Goal: Task Accomplishment & Management: Manage account settings

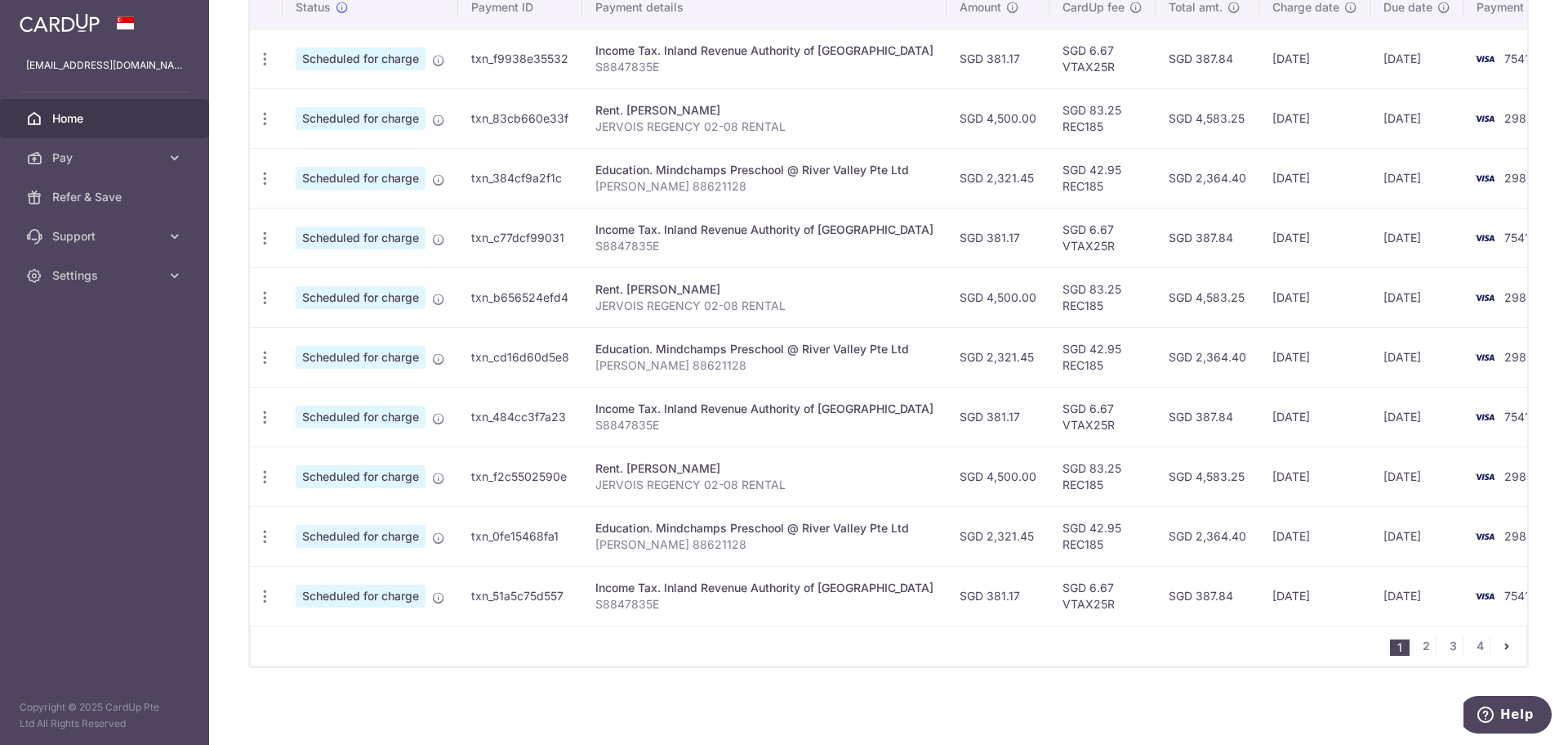
scroll to position [200, 0]
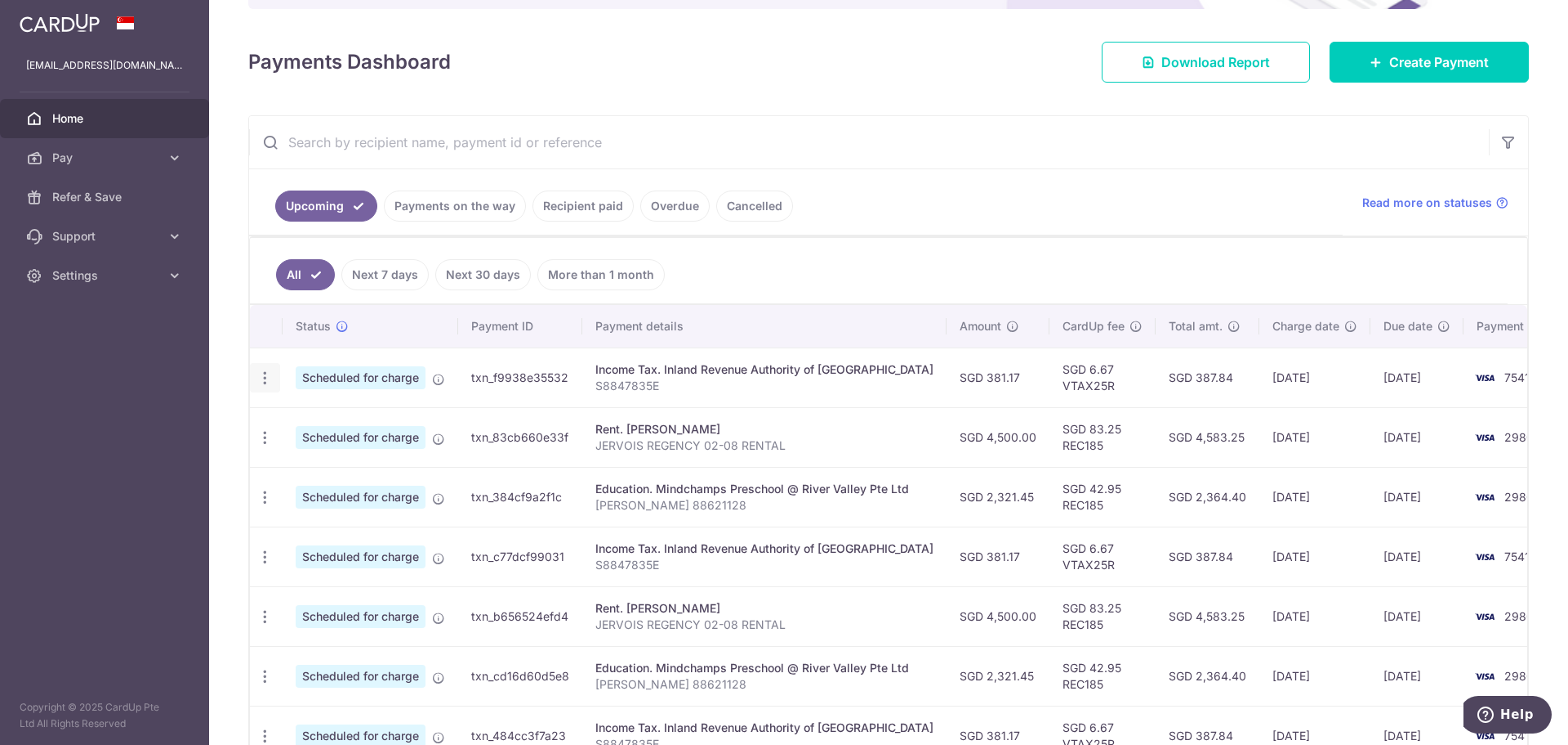
click at [262, 377] on icon "button" at bounding box center [265, 378] width 17 height 17
click at [317, 426] on span "Update payment" at bounding box center [352, 423] width 111 height 20
radio input "true"
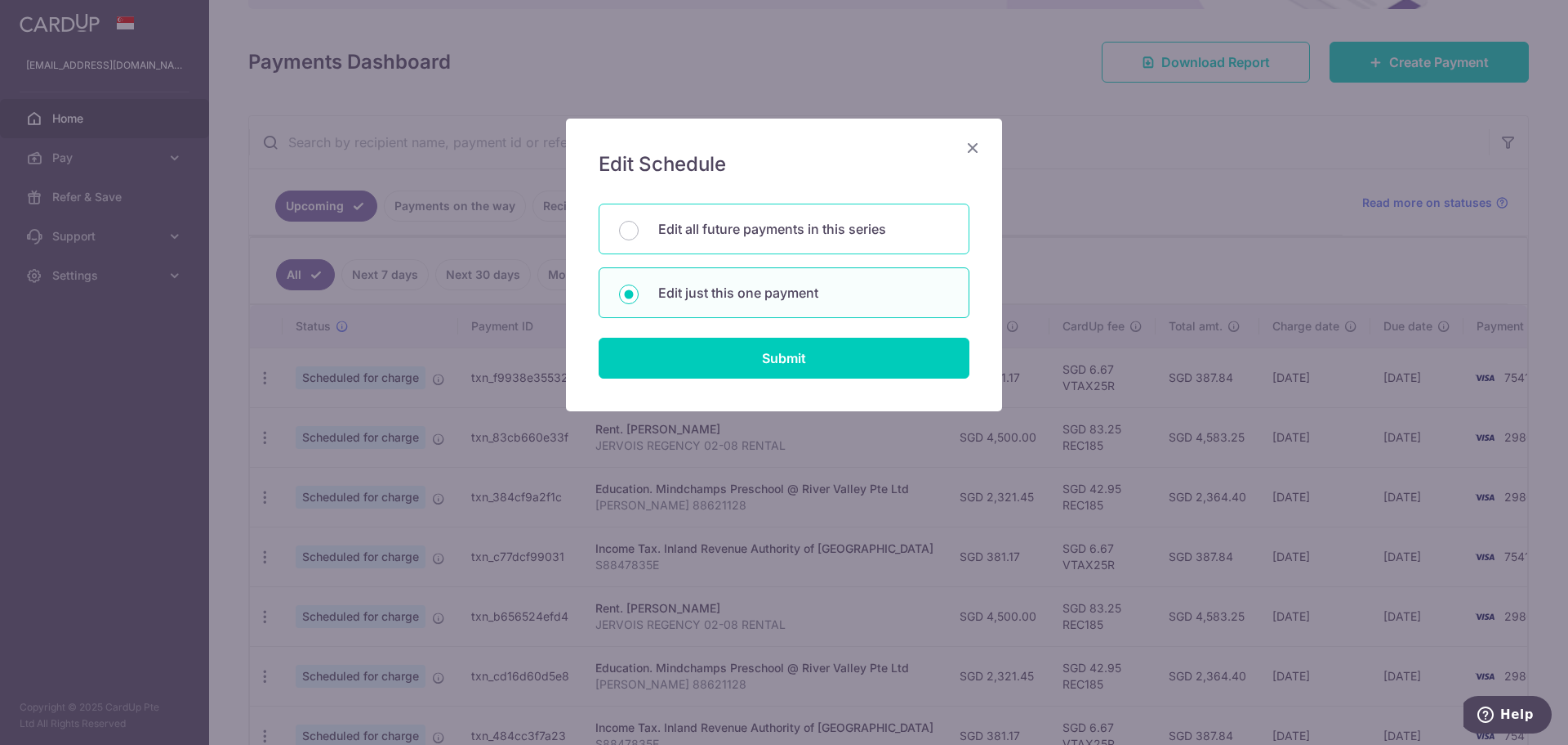
click at [825, 222] on p "Edit all future payments in this series" at bounding box center [804, 229] width 291 height 20
click at [639, 222] on input "Edit all future payments in this series" at bounding box center [629, 231] width 20 height 20
radio input "true"
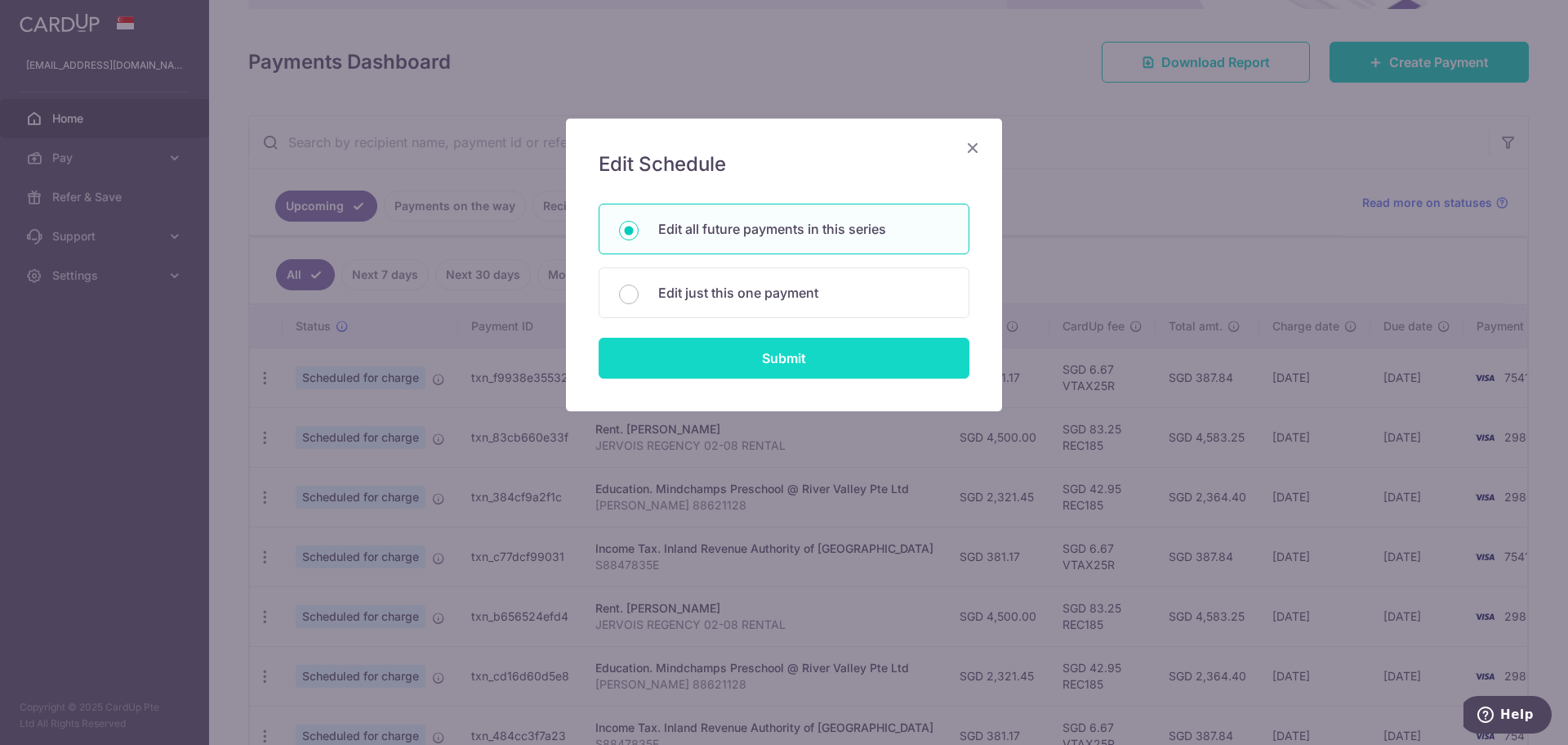
click at [788, 365] on input "Submit" at bounding box center [784, 357] width 371 height 41
radio input "true"
type input "381.17"
type input "S8847835E"
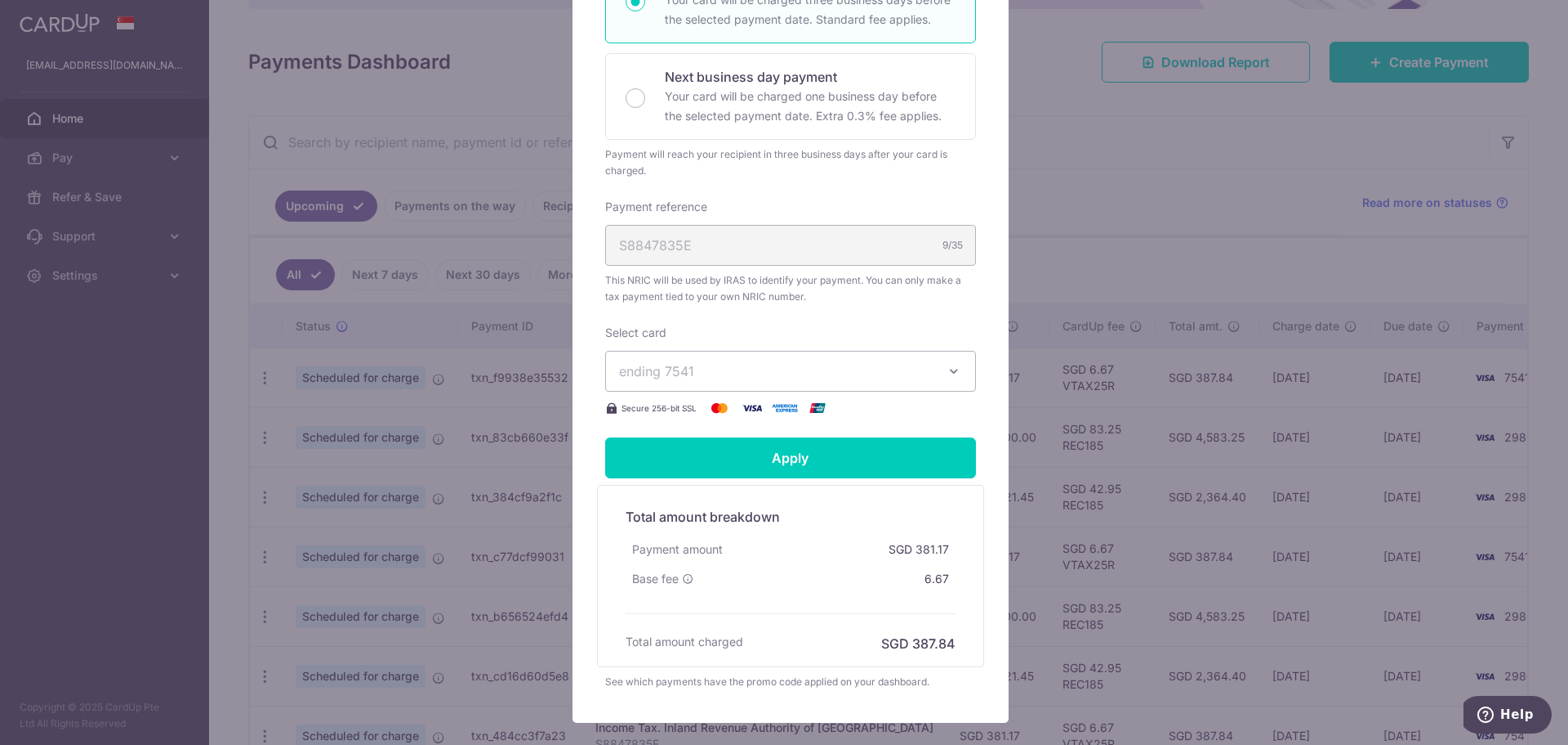
scroll to position [409, 0]
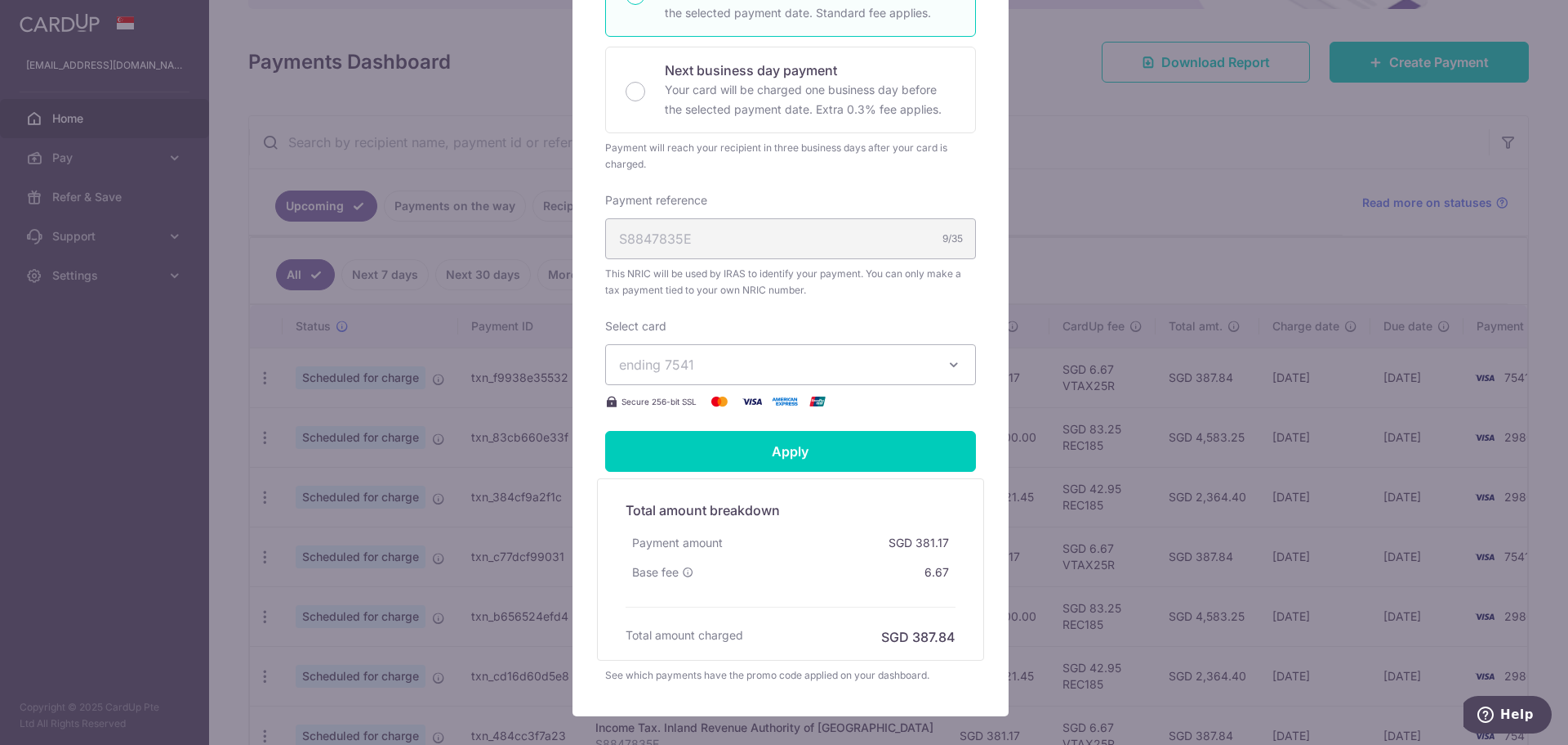
click at [946, 364] on icon "button" at bounding box center [955, 365] width 17 height 17
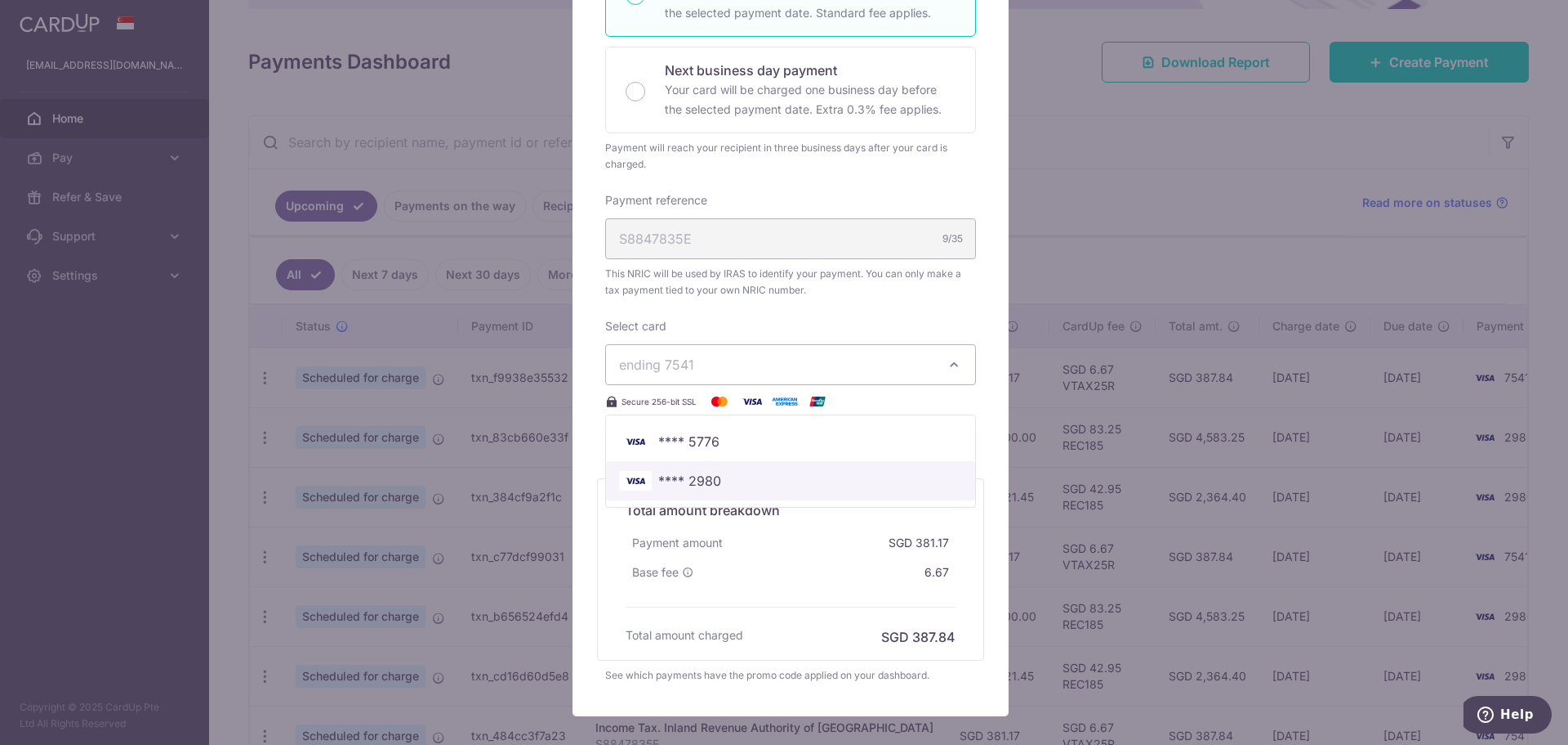
click at [840, 470] on link "**** 2980" at bounding box center [790, 480] width 369 height 39
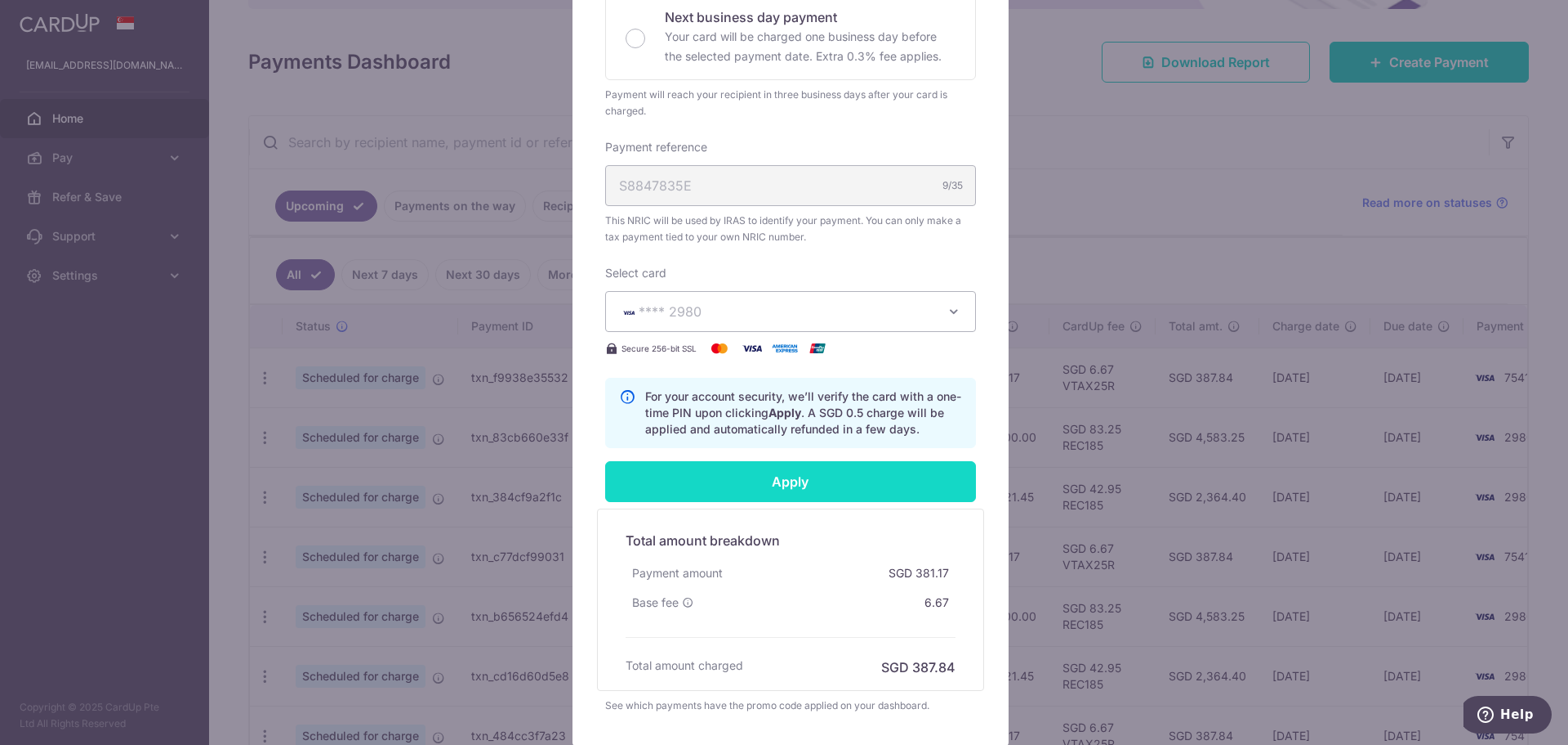
scroll to position [490, 0]
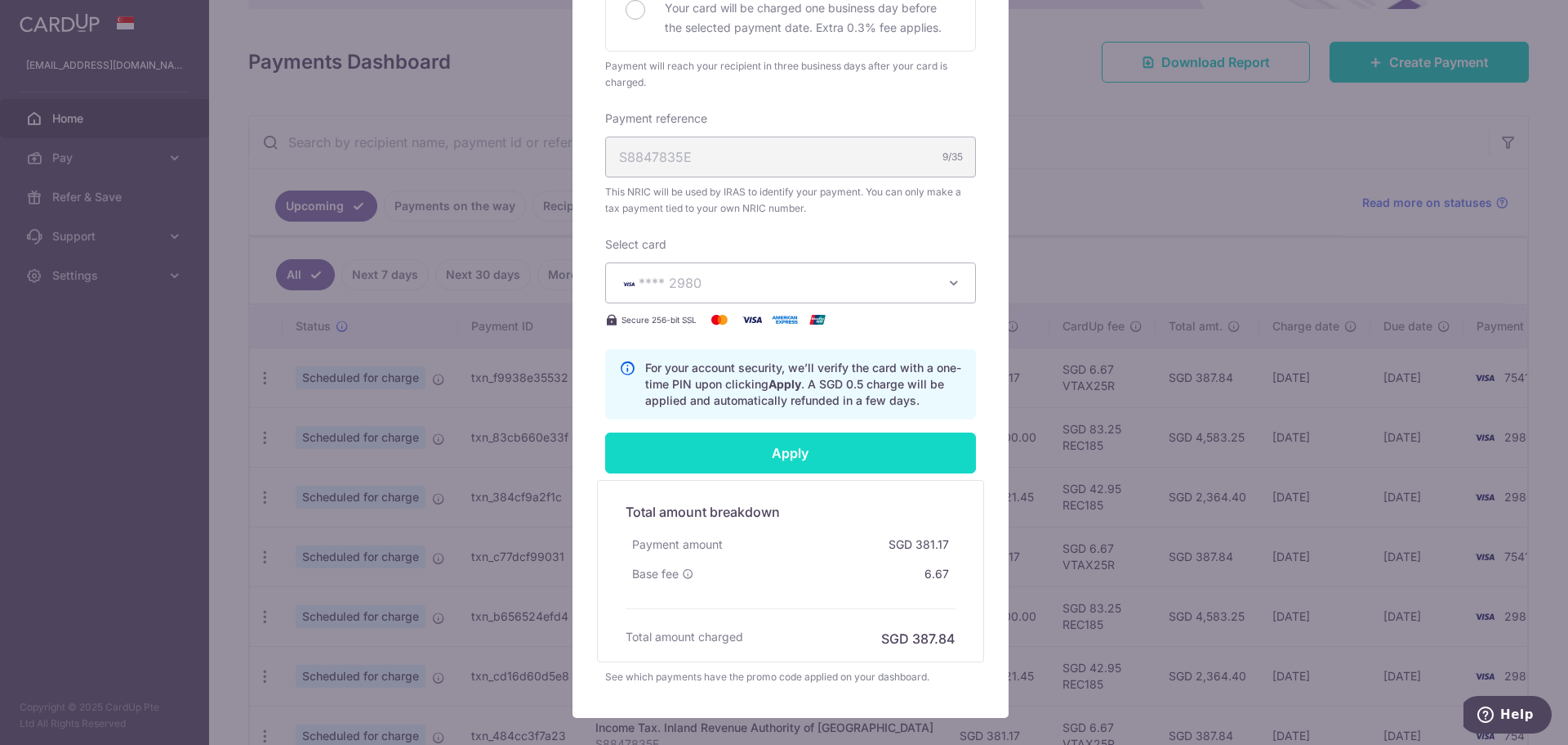
click at [845, 463] on input "Apply" at bounding box center [790, 453] width 371 height 41
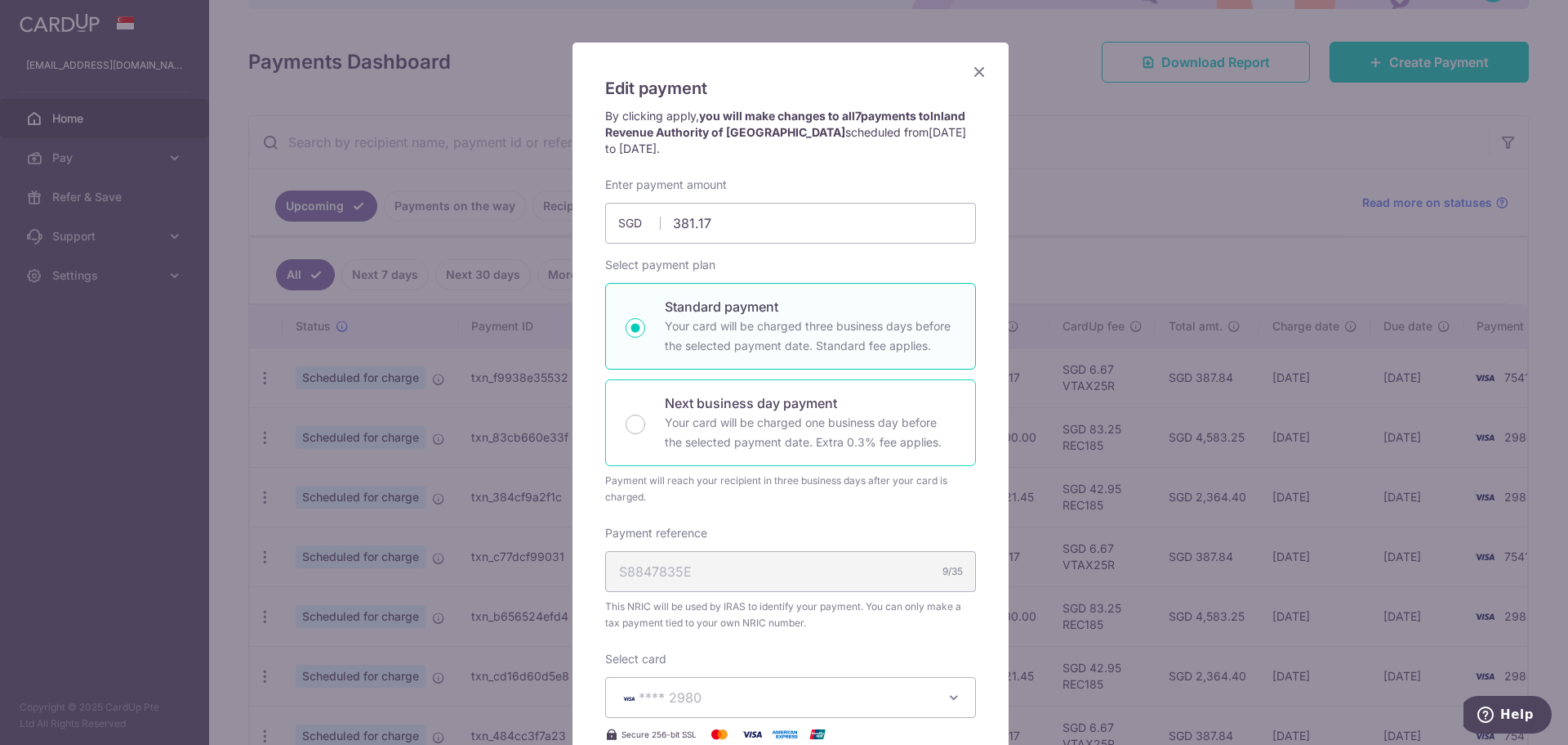
scroll to position [0, 0]
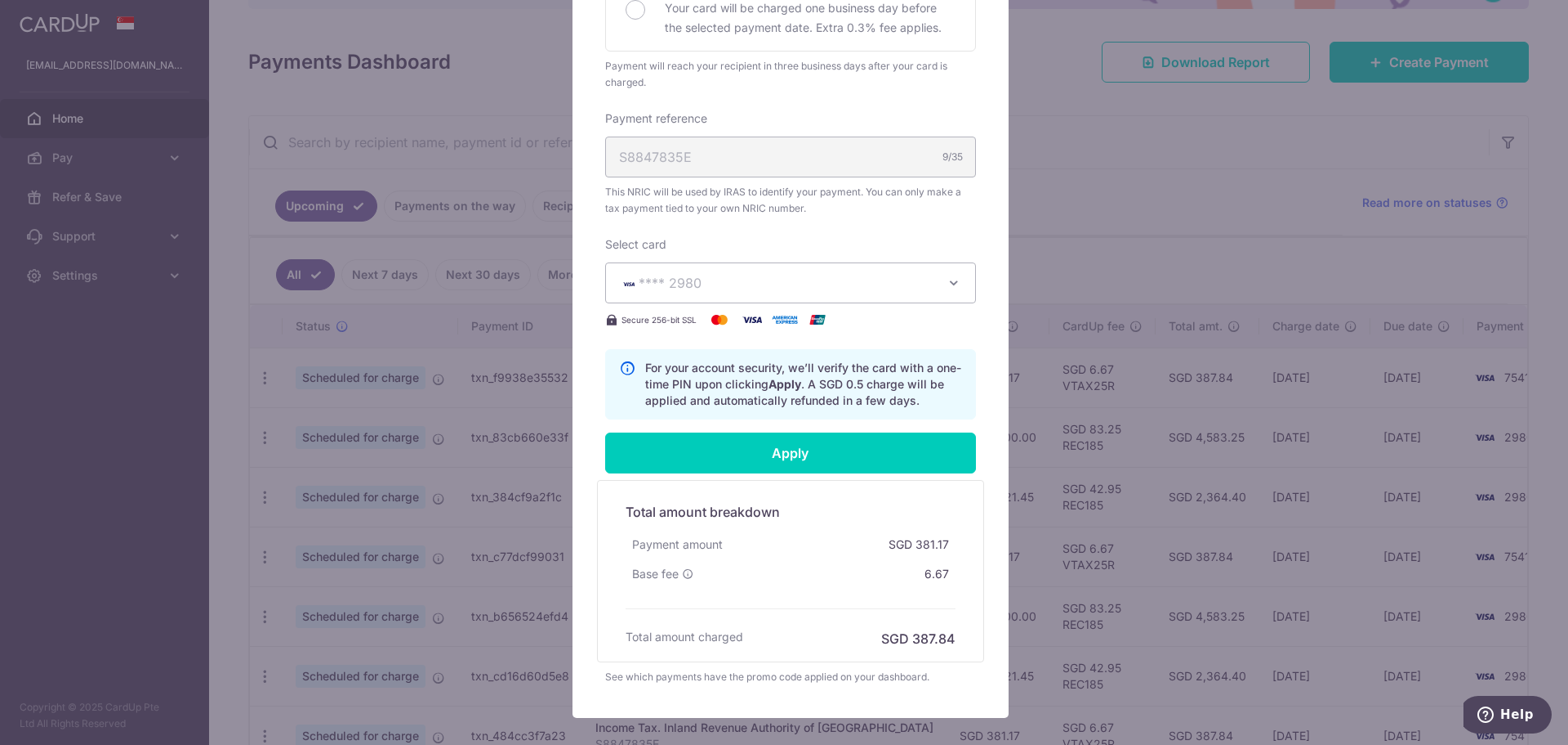
type input "Successfully Applied"
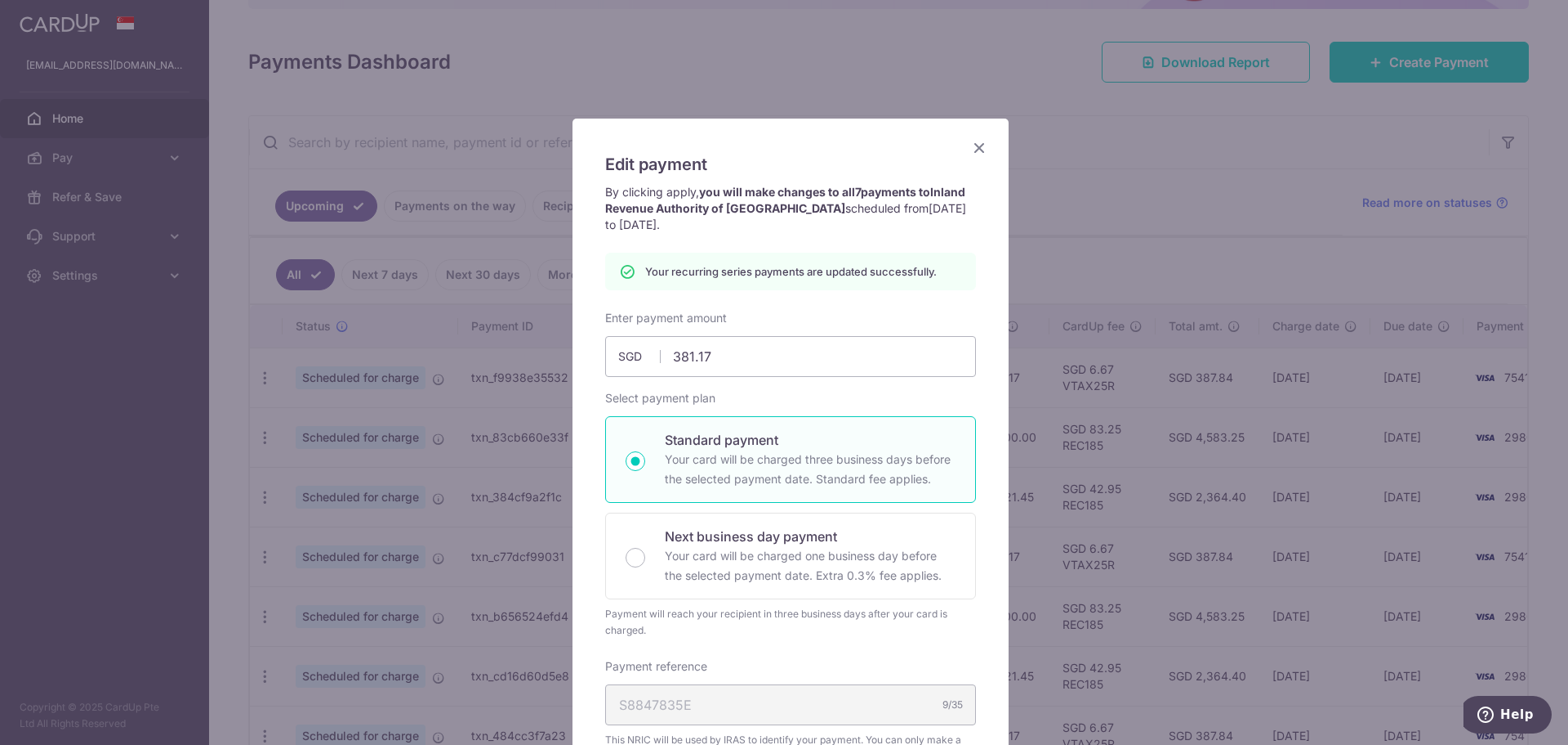
click at [973, 148] on icon "Close" at bounding box center [979, 147] width 20 height 21
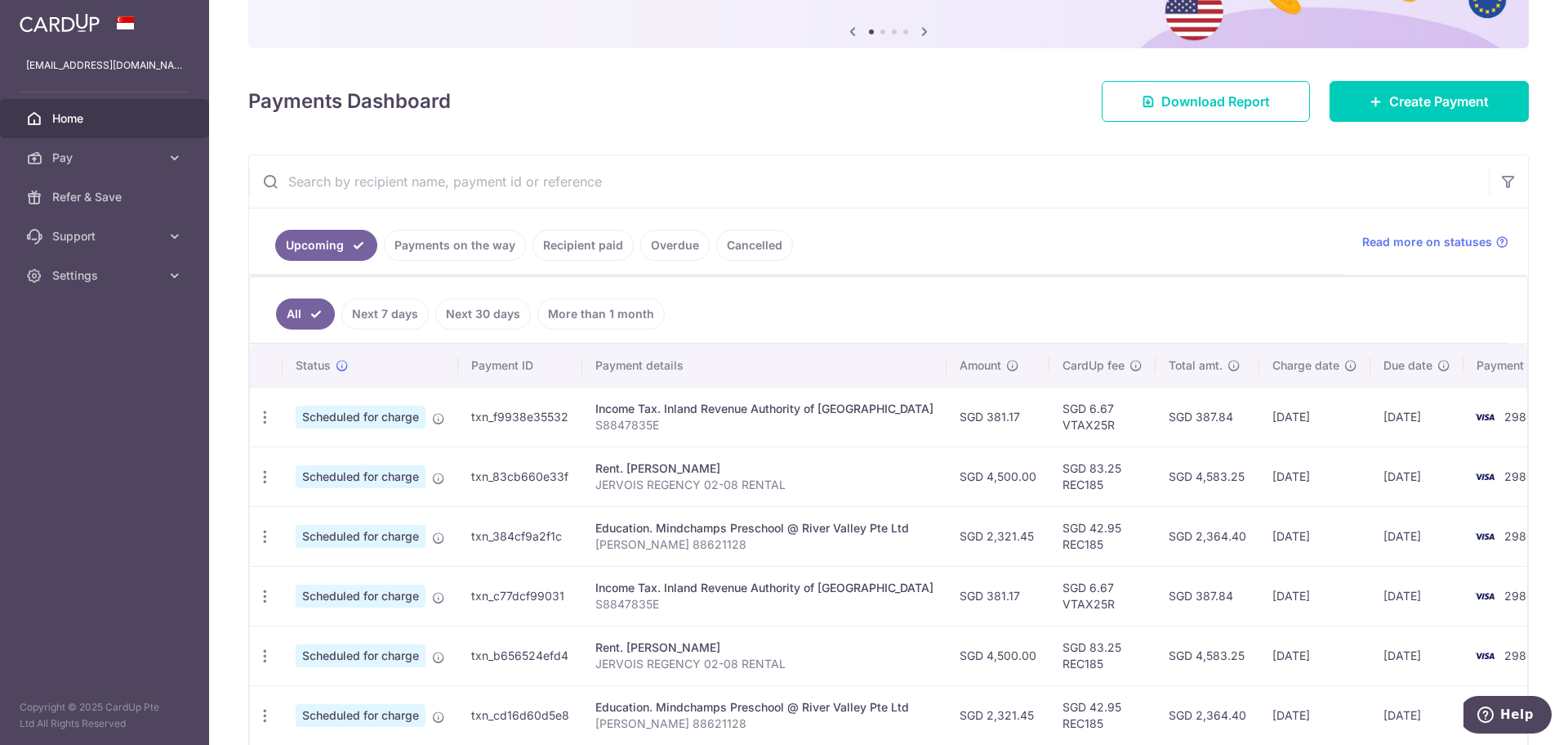
scroll to position [81, 0]
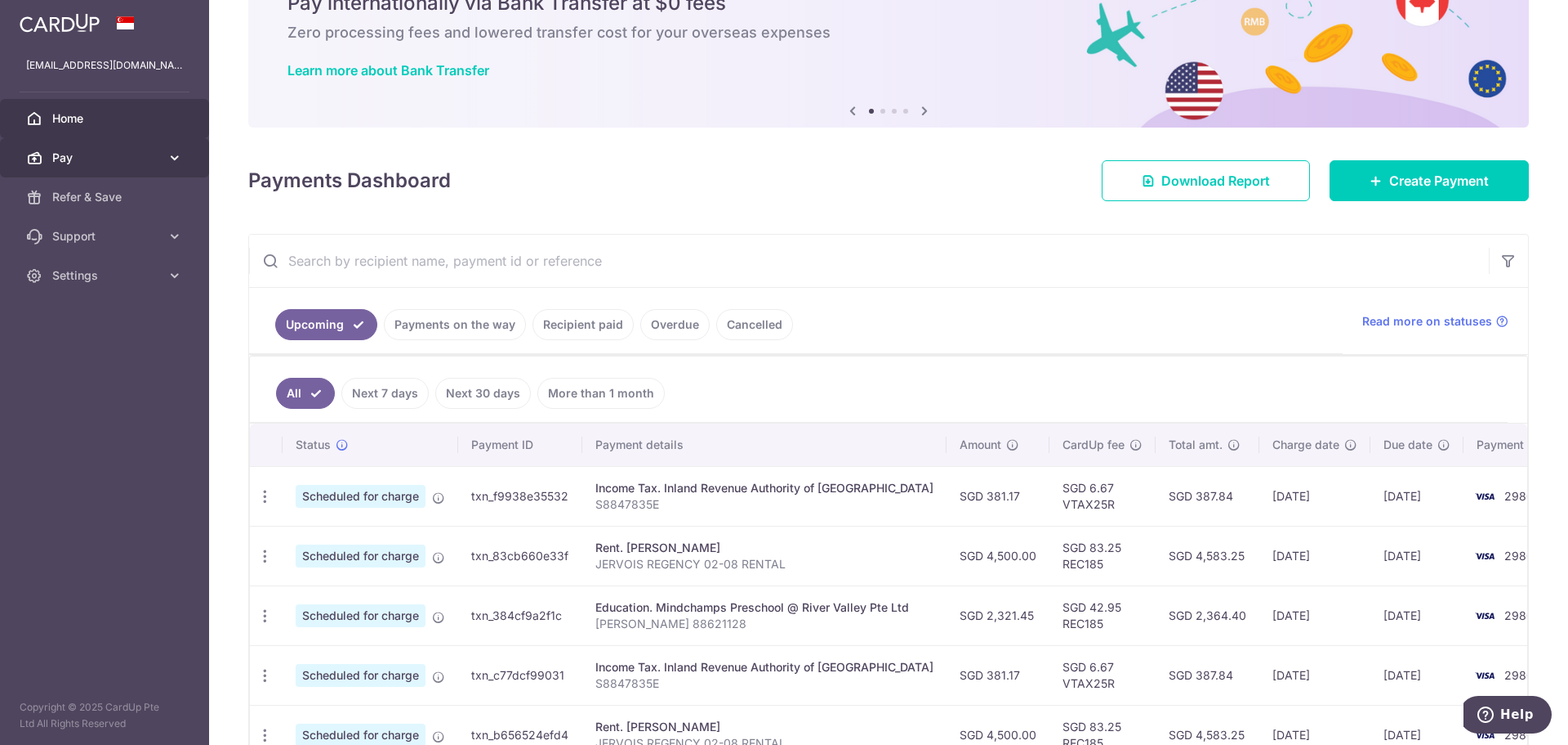
click at [173, 164] on icon at bounding box center [175, 158] width 17 height 17
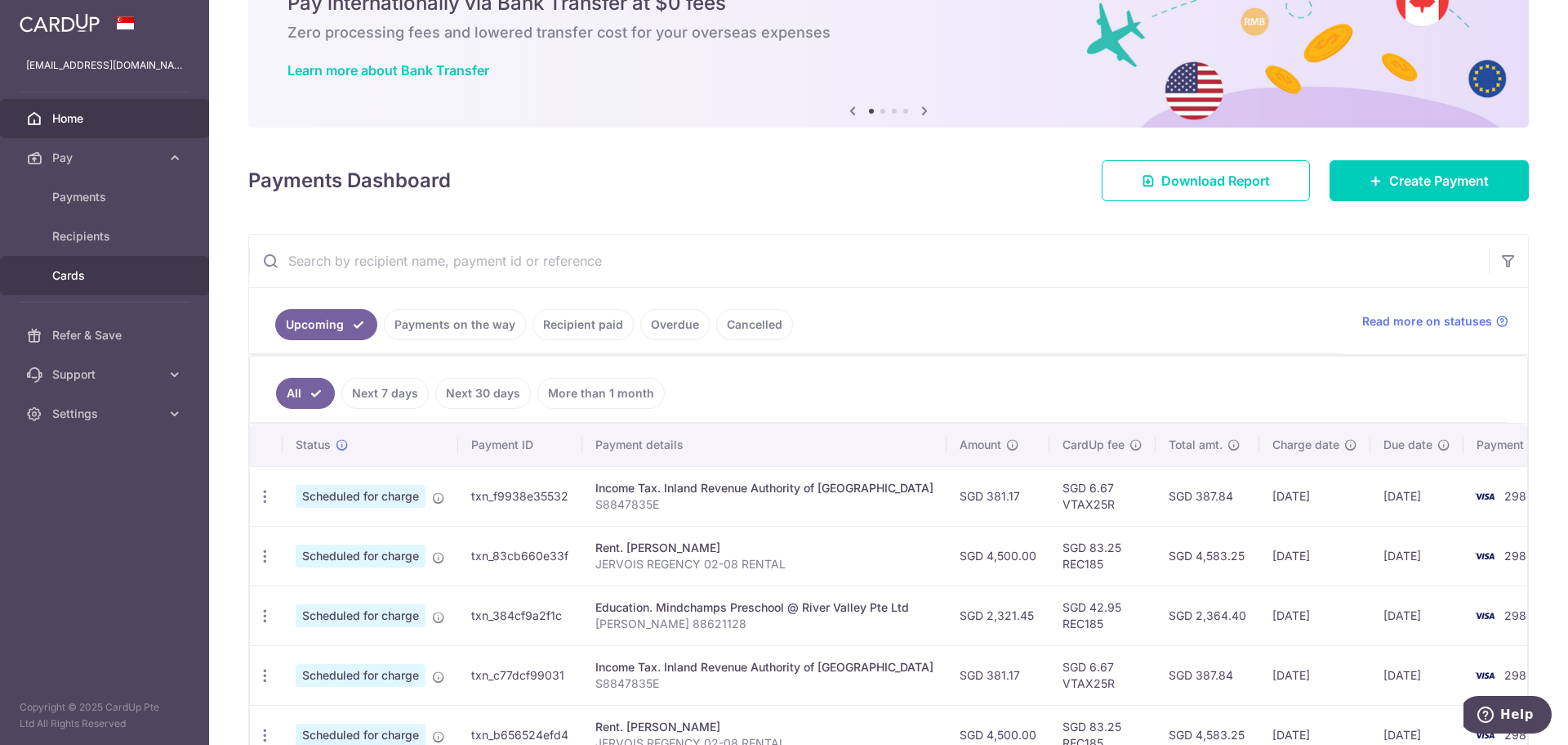
click at [85, 264] on link "Cards" at bounding box center [105, 275] width 209 height 39
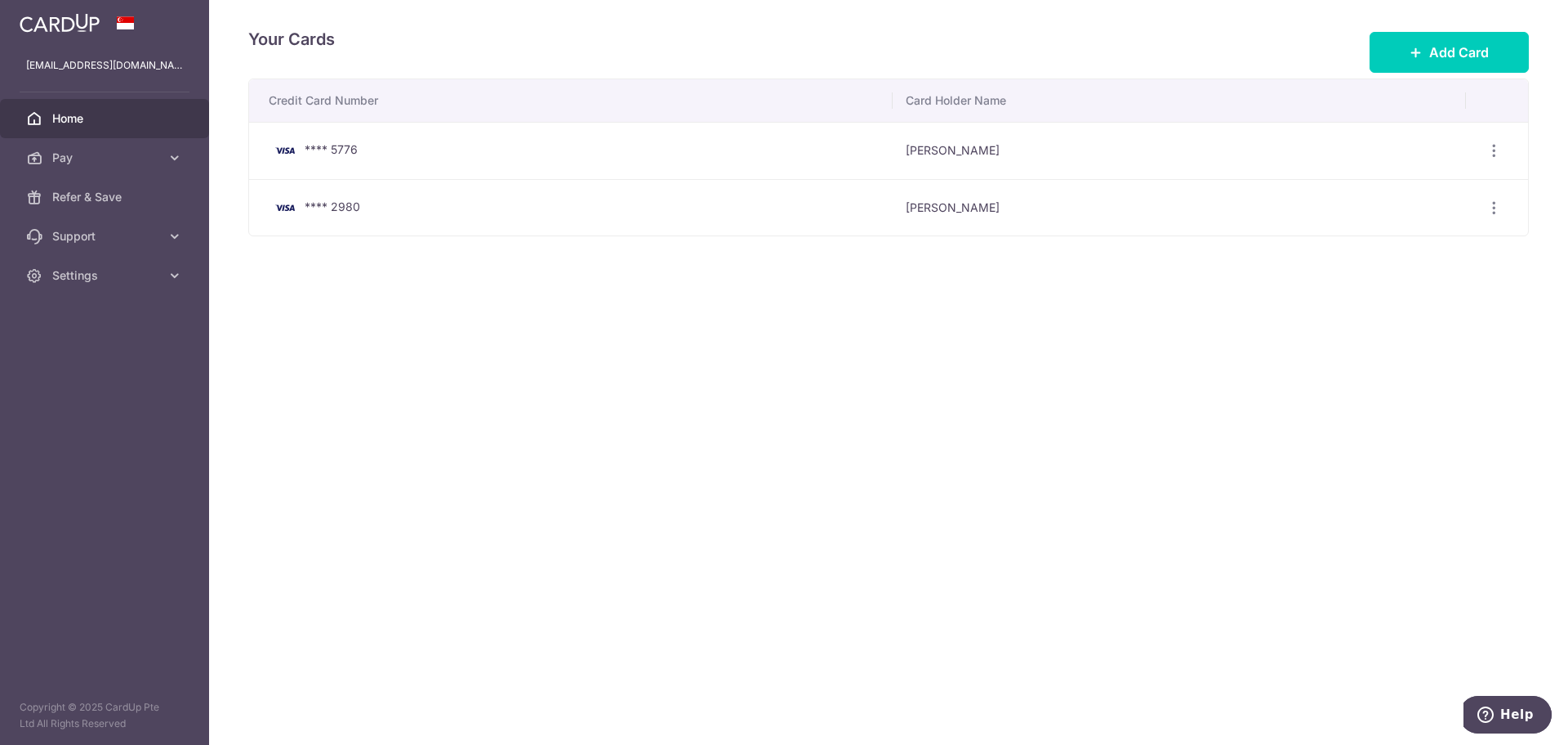
click at [83, 106] on link "Home" at bounding box center [105, 118] width 209 height 39
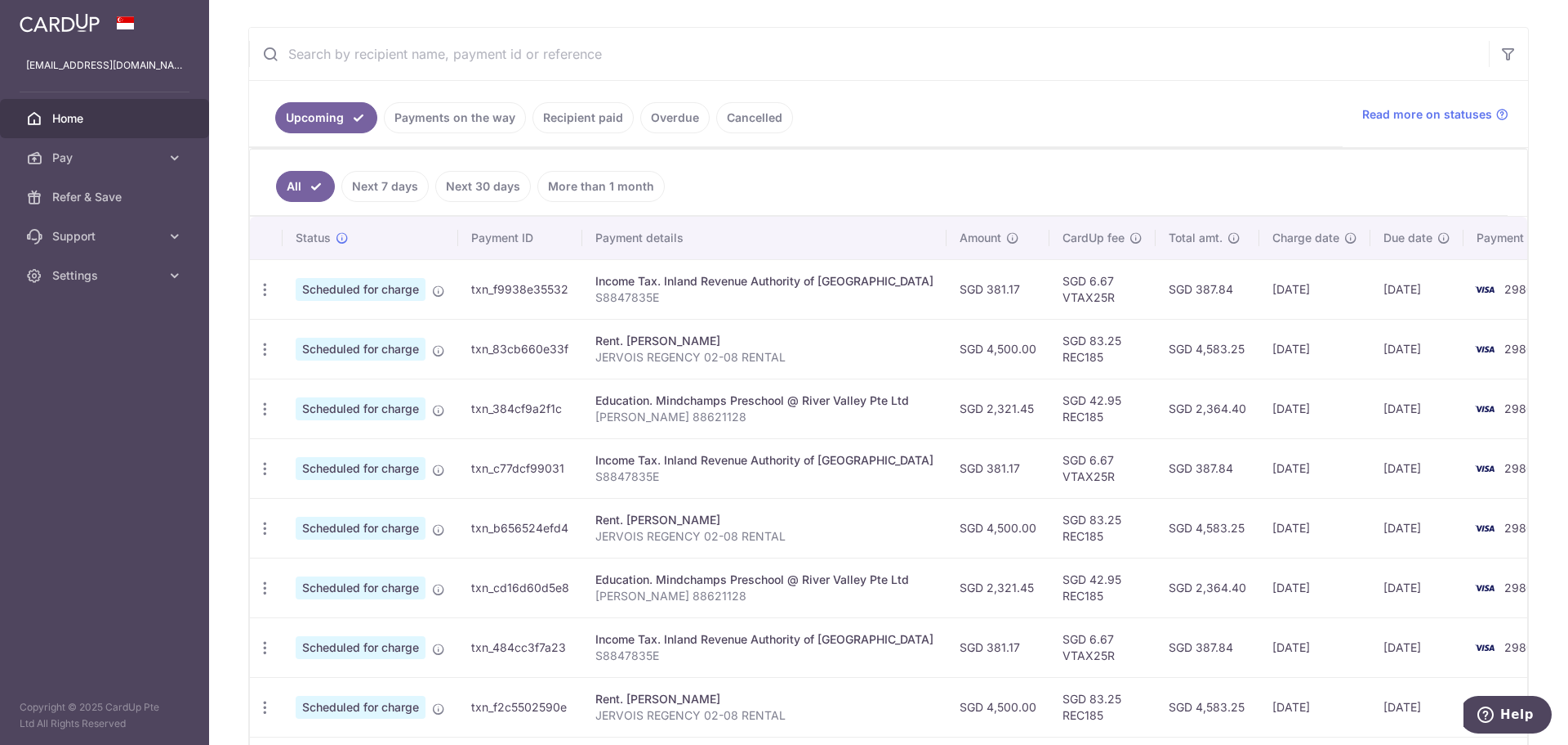
scroll to position [282, 0]
